Goal: Information Seeking & Learning: Learn about a topic

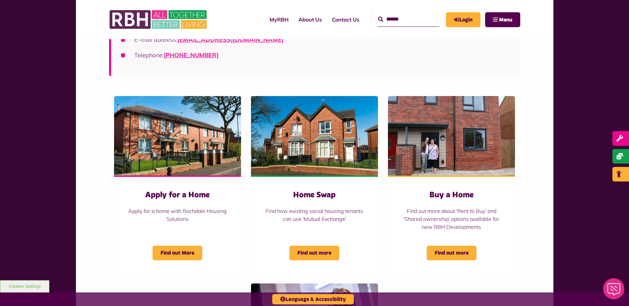
scroll to position [166, 0]
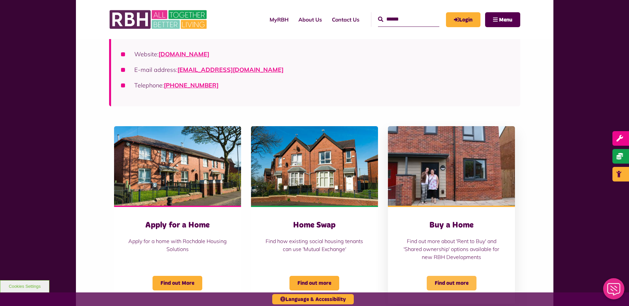
click at [455, 281] on span "Find out more" at bounding box center [452, 283] width 50 height 15
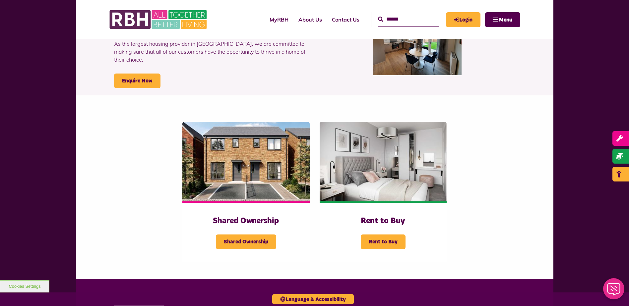
scroll to position [66, 0]
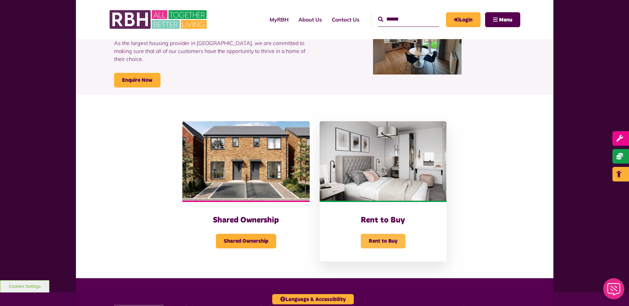
click at [378, 243] on span "Rent to Buy" at bounding box center [383, 241] width 45 height 15
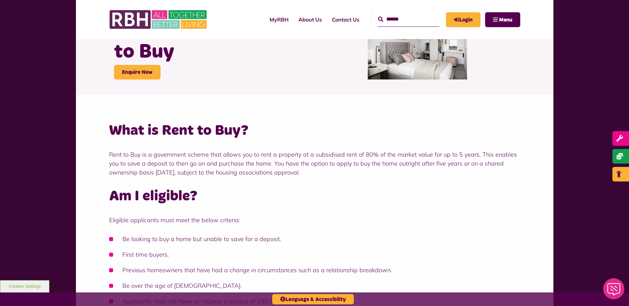
scroll to position [33, 0]
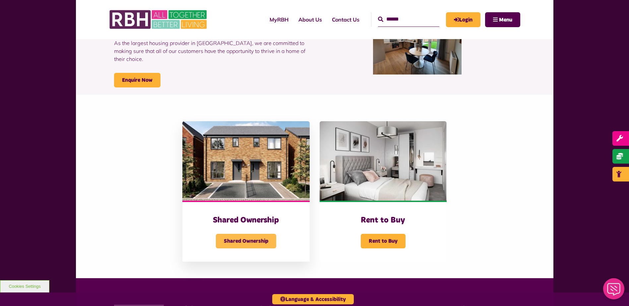
click at [253, 244] on span "Shared Ownership" at bounding box center [246, 241] width 60 height 15
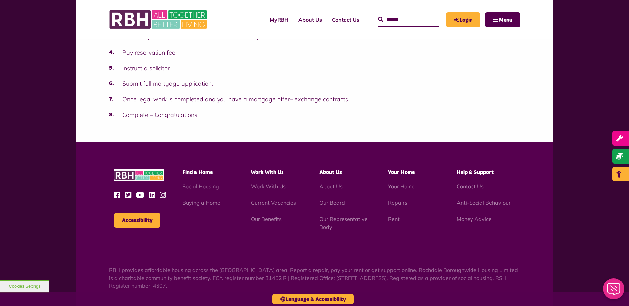
scroll to position [696, 0]
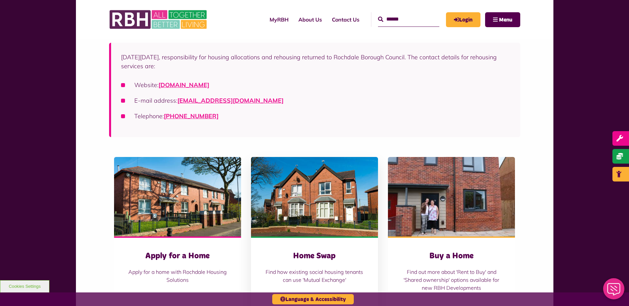
scroll to position [133, 0]
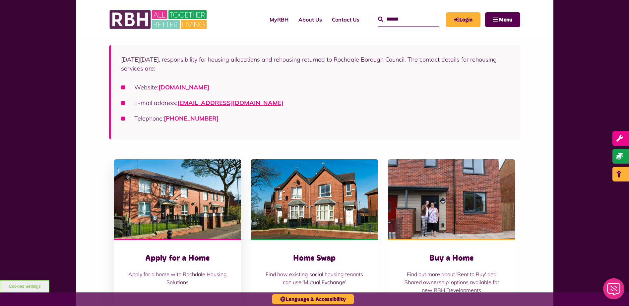
click at [185, 246] on div "Apply for a Home Apply for a home with Rochdale Housing Solutions Find out More" at bounding box center [177, 288] width 127 height 98
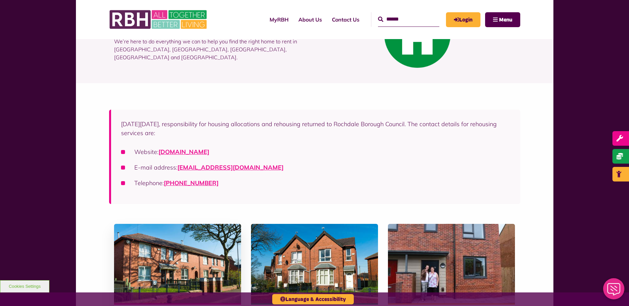
scroll to position [66, 0]
